Goal: Information Seeking & Learning: Learn about a topic

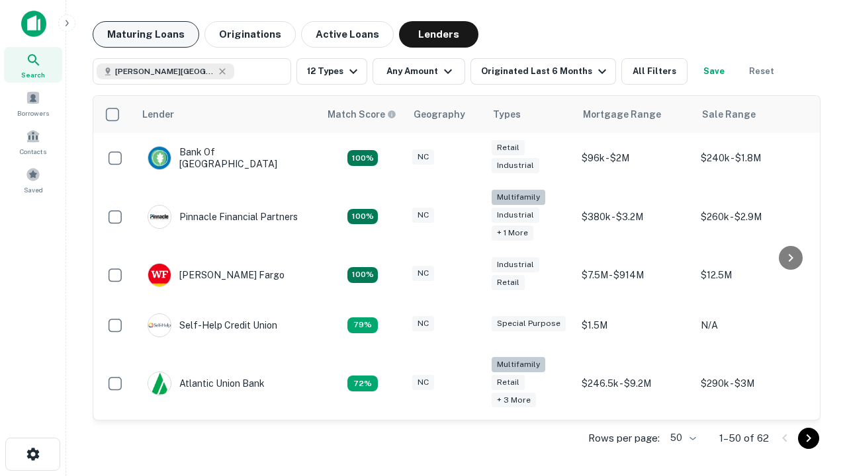
click at [146, 34] on button "Maturing Loans" at bounding box center [146, 34] width 106 height 26
